Goal: Find specific page/section: Find specific page/section

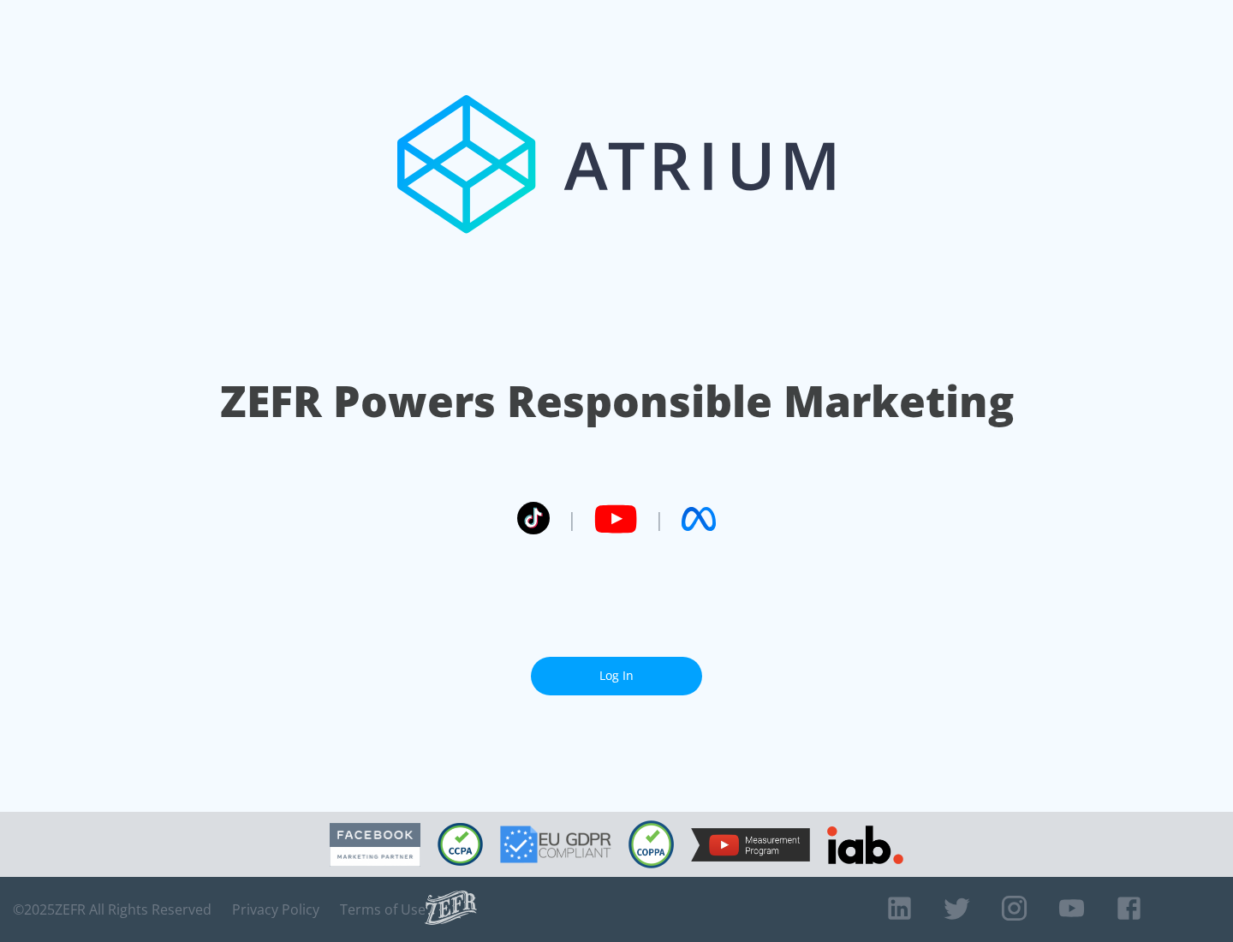
click at [616, 675] on link "Log In" at bounding box center [616, 676] width 171 height 39
